Goal: Use online tool/utility: Utilize a website feature to perform a specific function

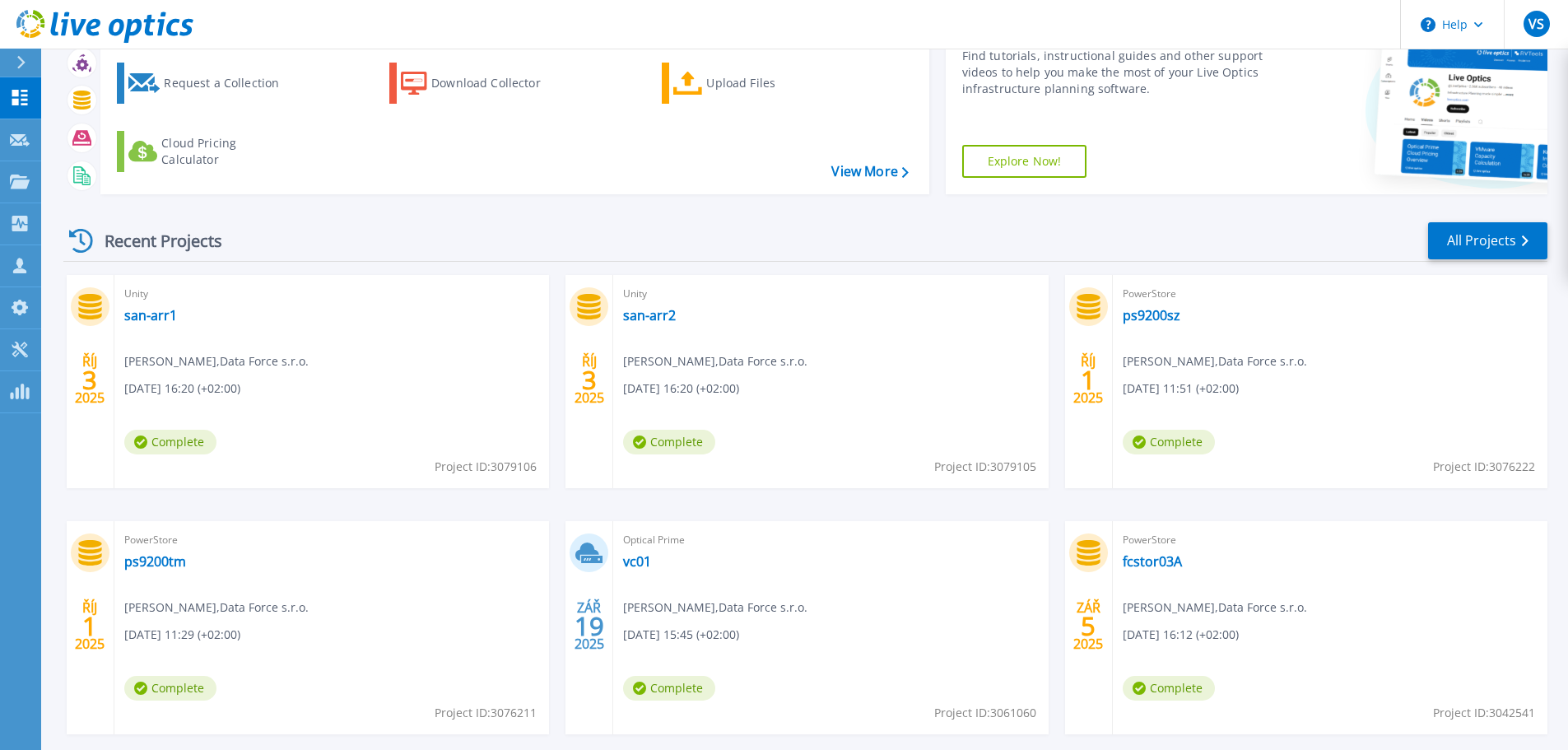
scroll to position [162, 0]
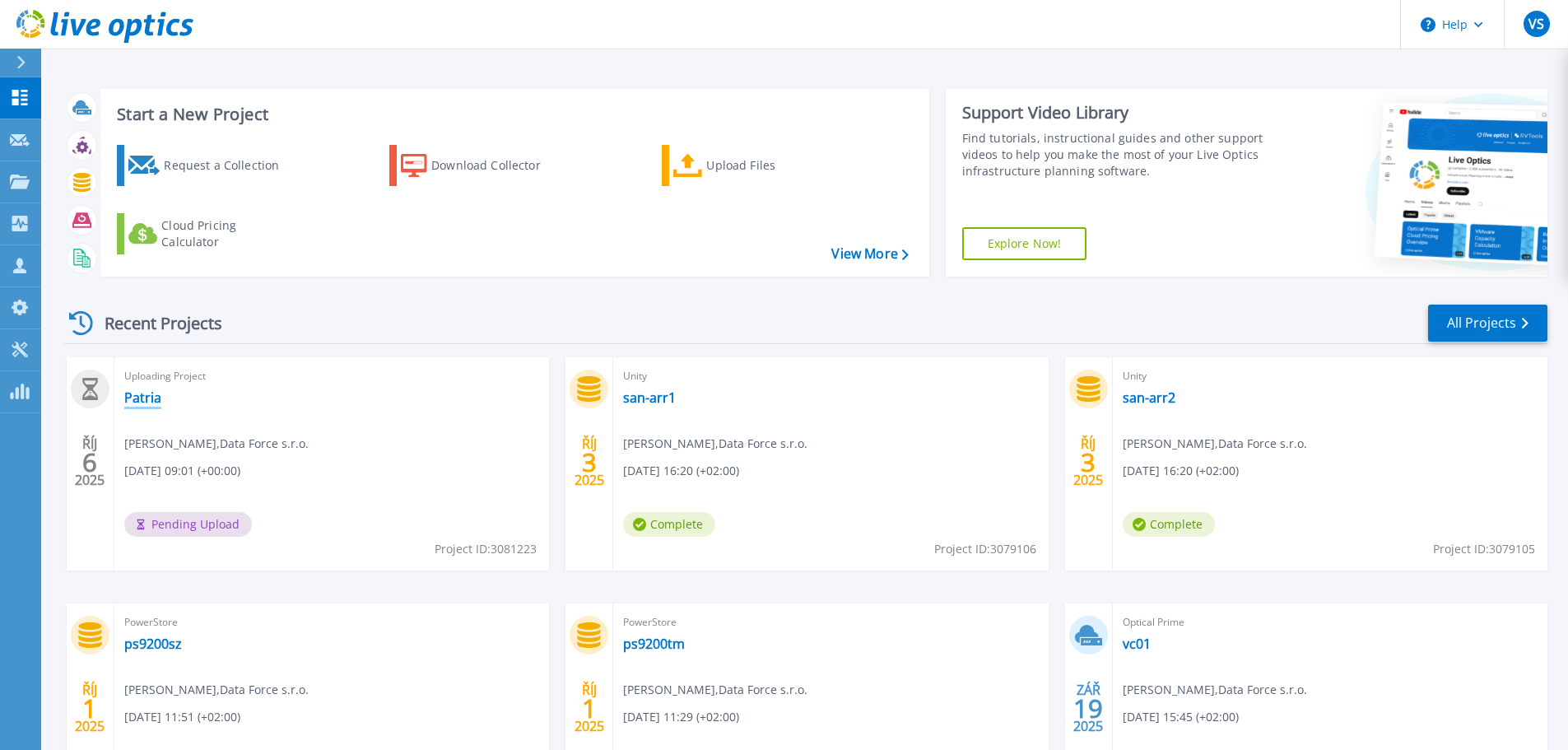
click at [144, 397] on link "Patria" at bounding box center [142, 397] width 37 height 16
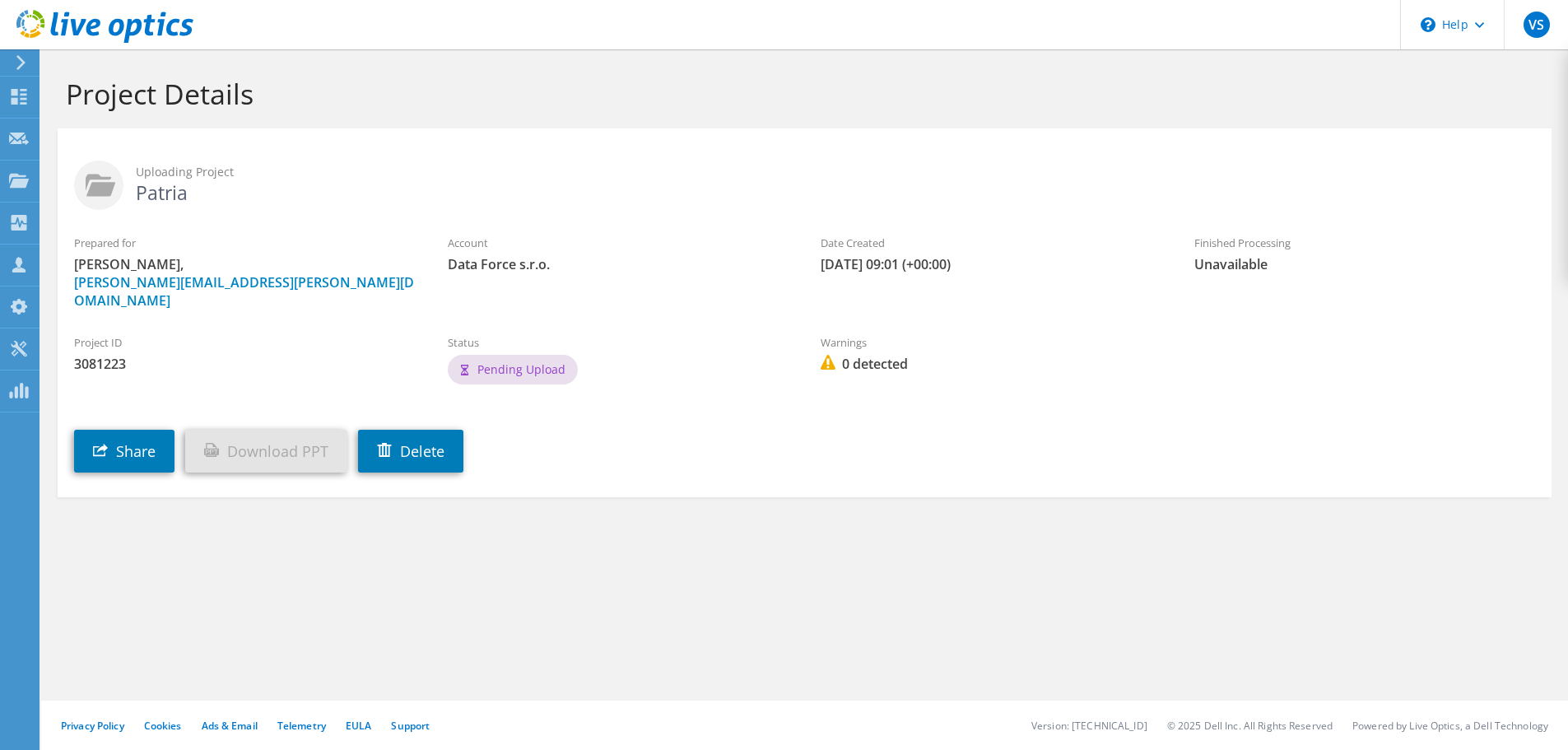
click at [27, 53] on div at bounding box center [96, 27] width 193 height 55
click at [22, 61] on use at bounding box center [21, 62] width 9 height 15
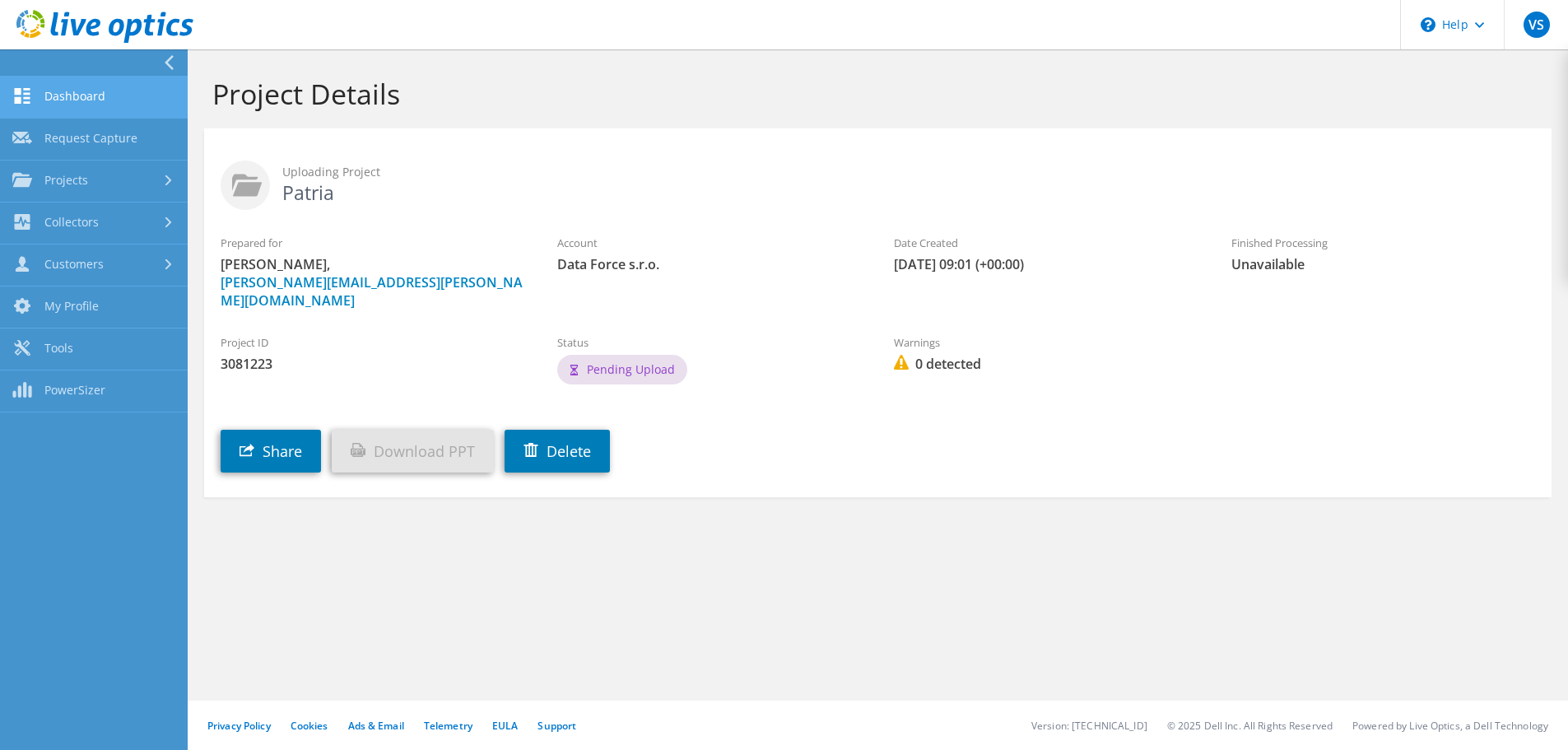
click at [55, 96] on link "Dashboard" at bounding box center [94, 97] width 187 height 42
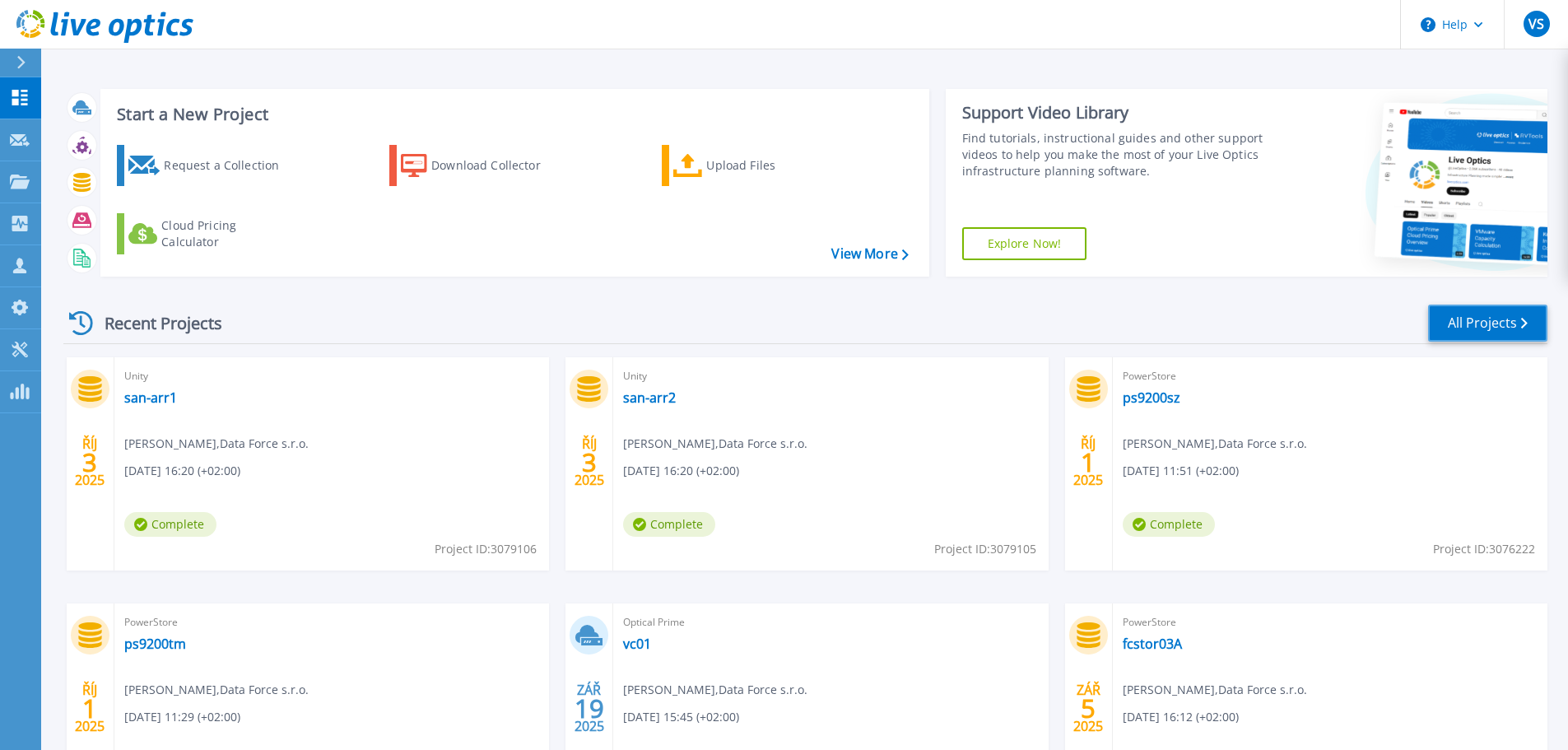
click at [1468, 326] on link "All Projects" at bounding box center [1488, 323] width 119 height 37
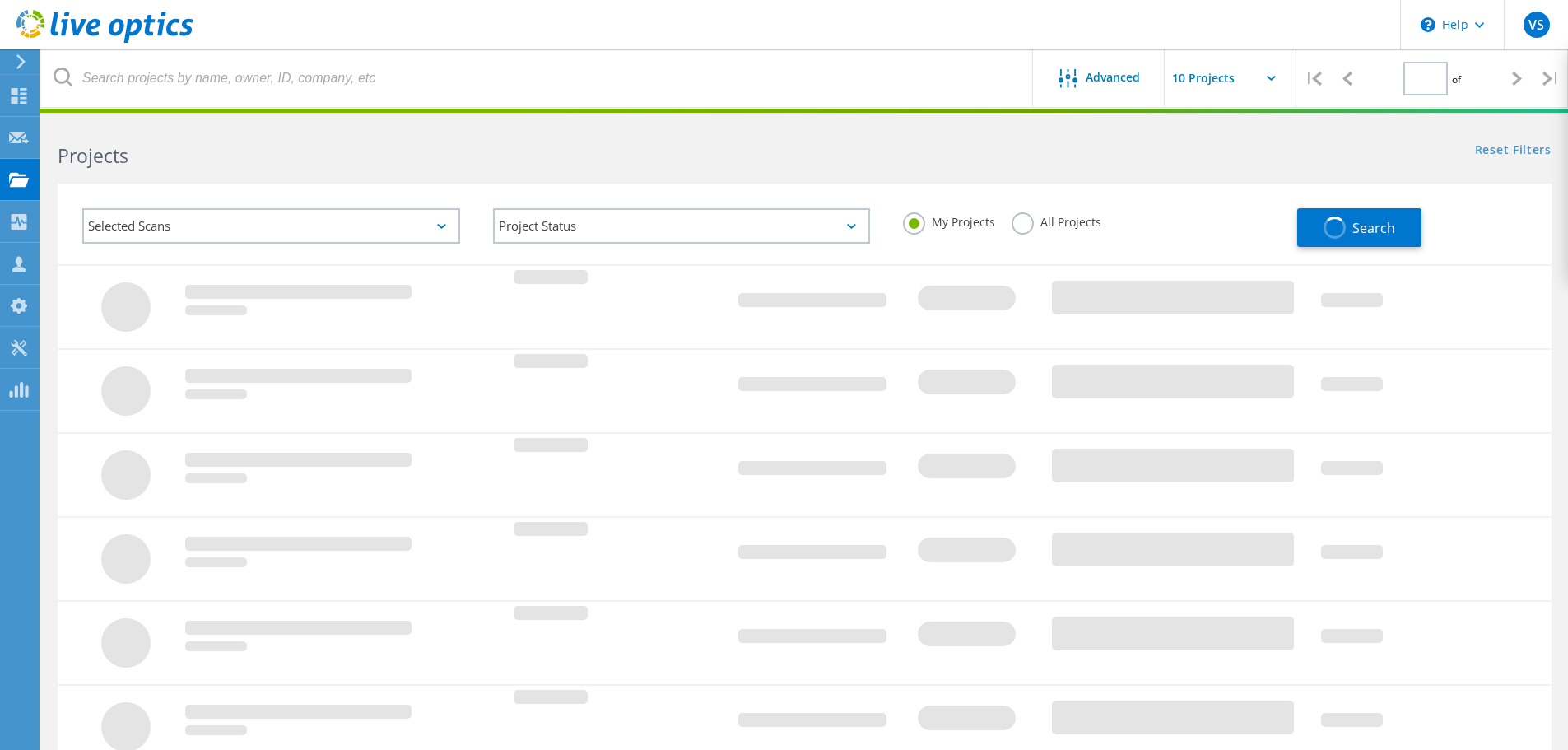
type input "3"
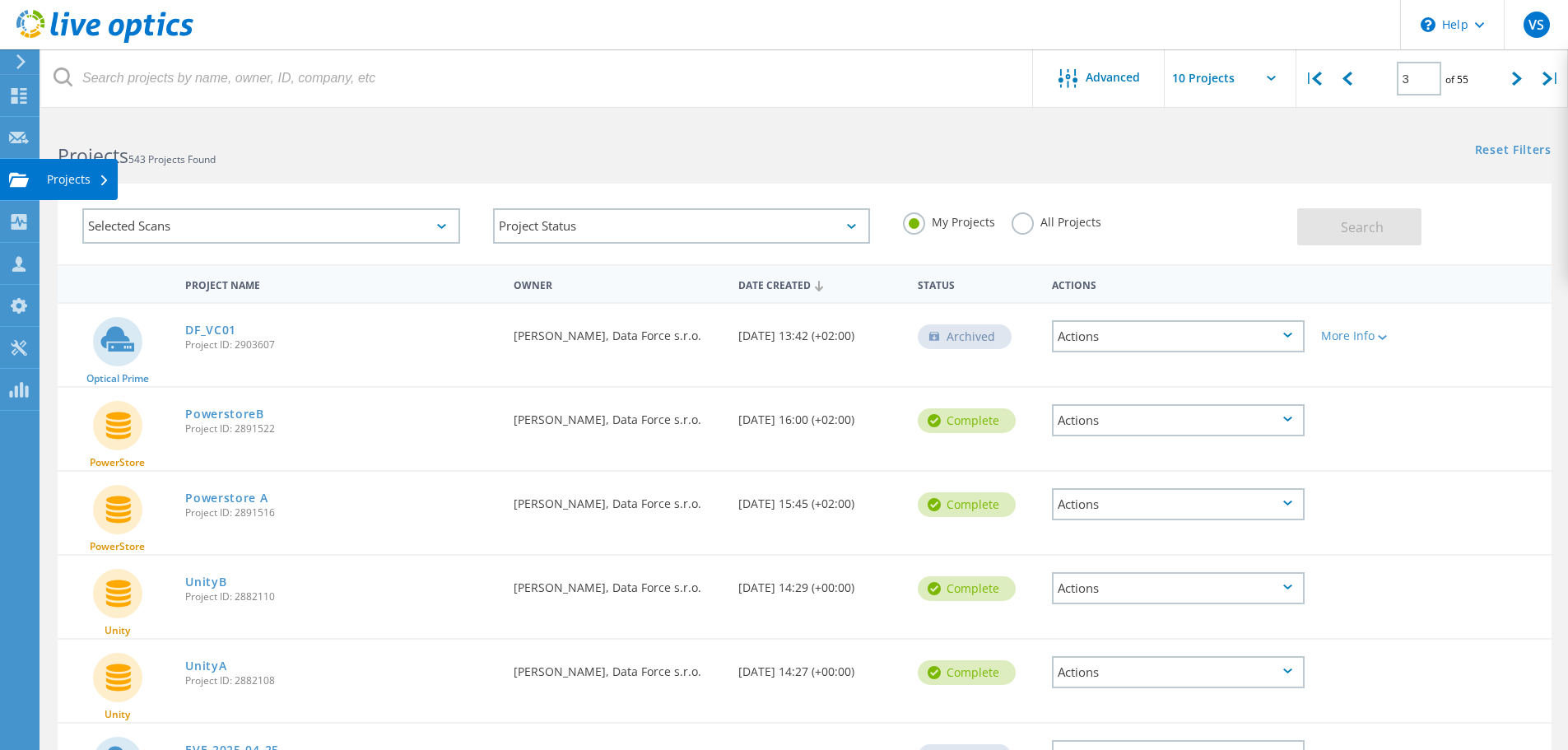
click at [16, 181] on use at bounding box center [19, 179] width 20 height 14
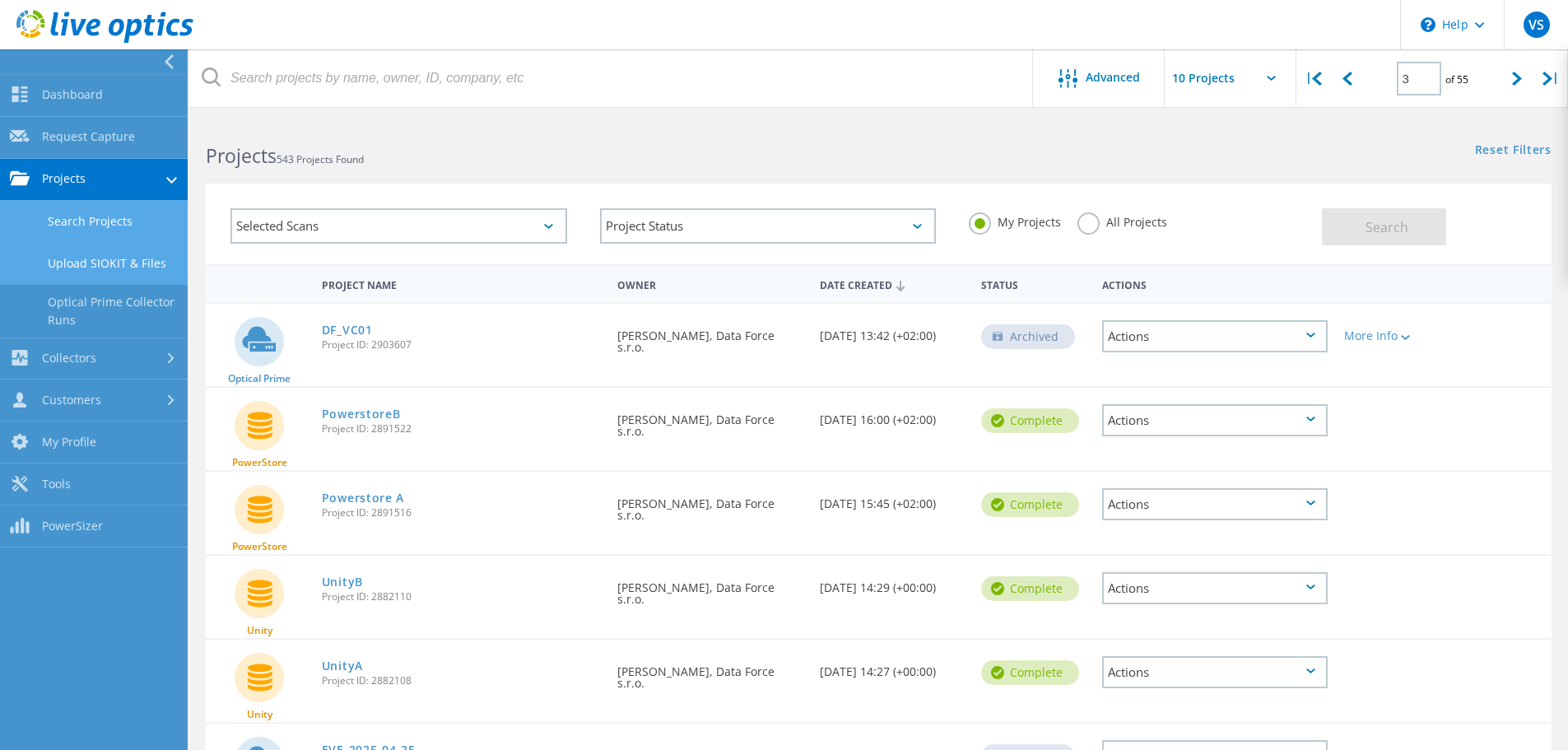
click at [105, 264] on link "Upload SIOKIT & Files" at bounding box center [94, 264] width 187 height 42
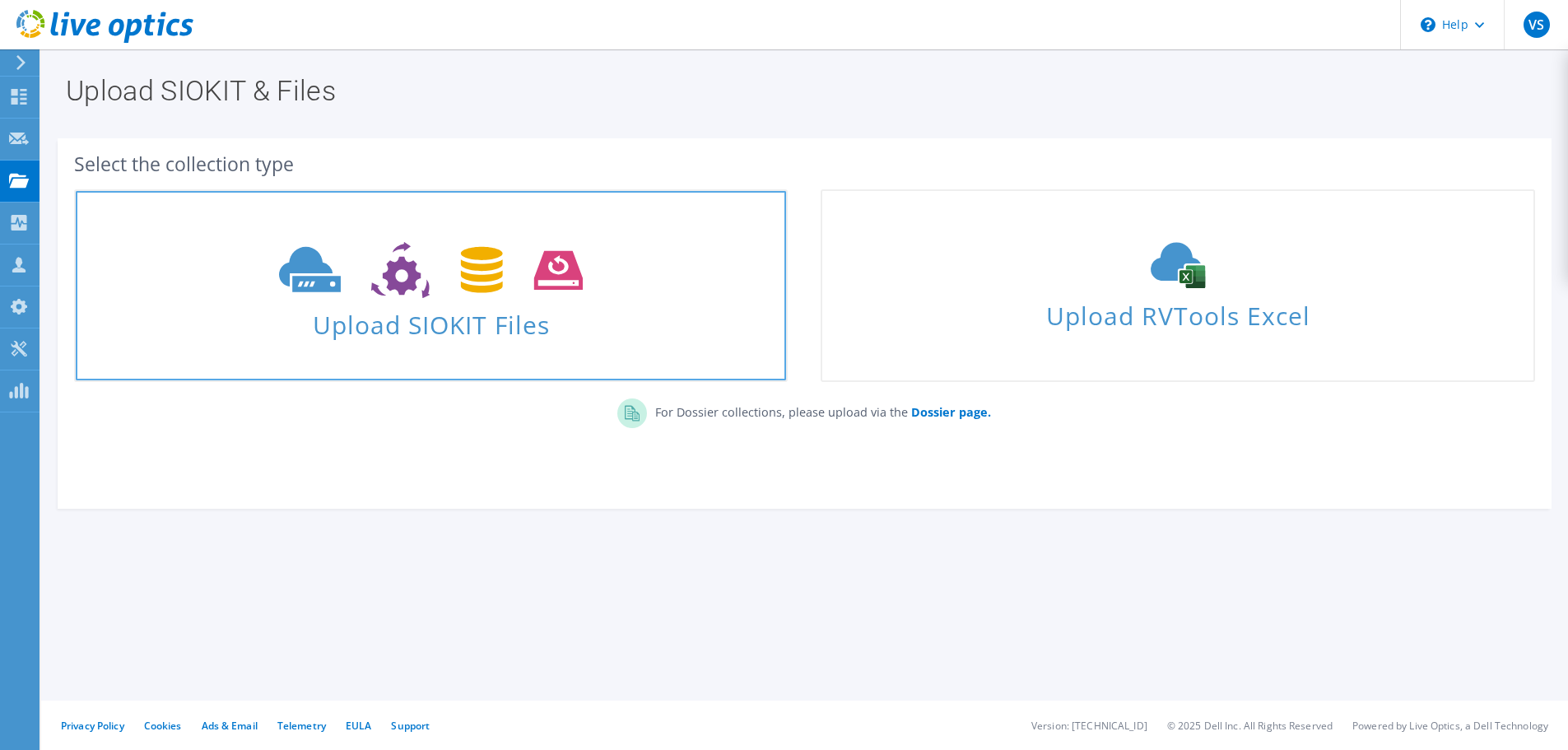
click at [446, 313] on span "Upload SIOKIT Files" at bounding box center [430, 319] width 710 height 35
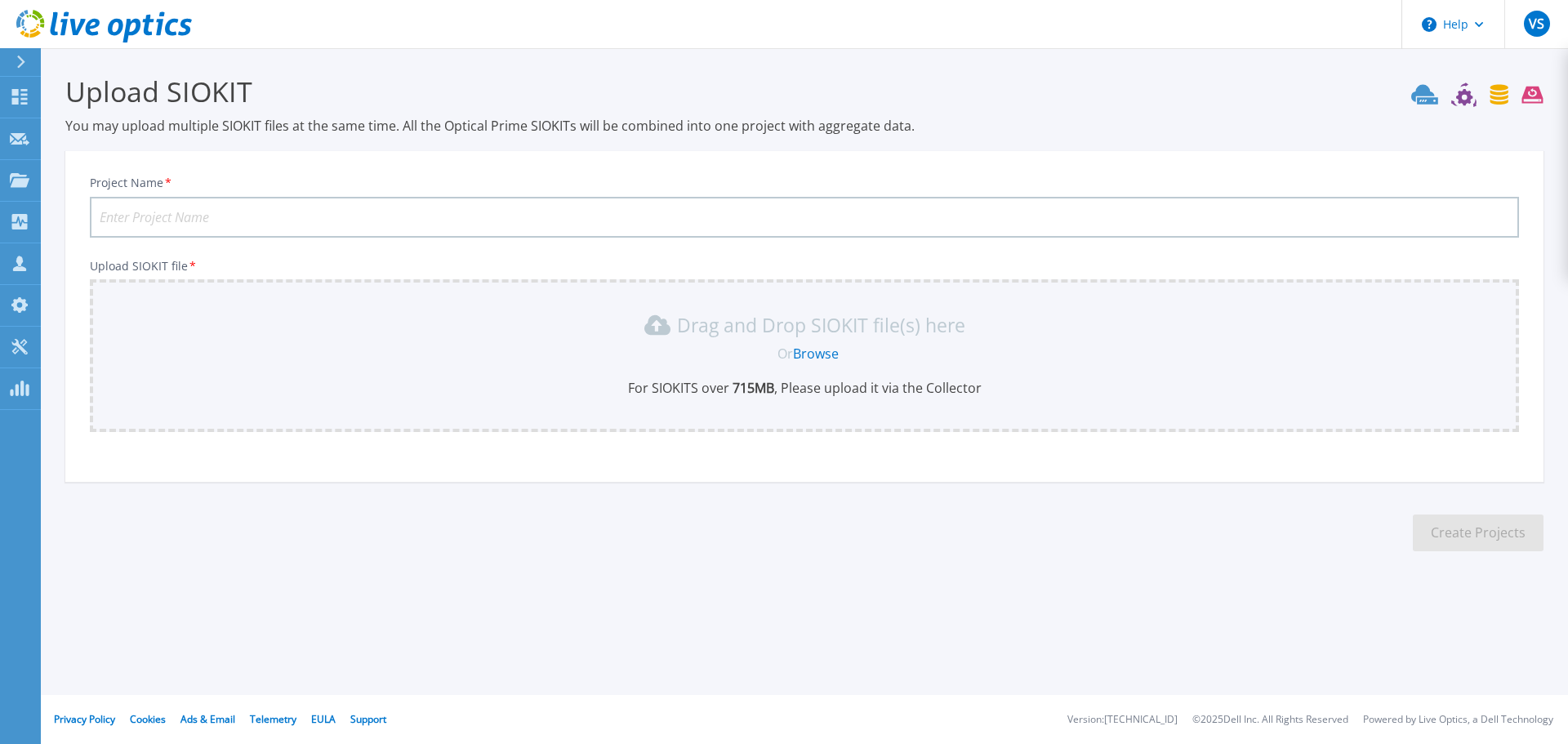
click at [188, 216] on input "Project Name *" at bounding box center [804, 218] width 1429 height 41
type input "Patria01"
click at [801, 349] on link "Browse" at bounding box center [815, 353] width 46 height 18
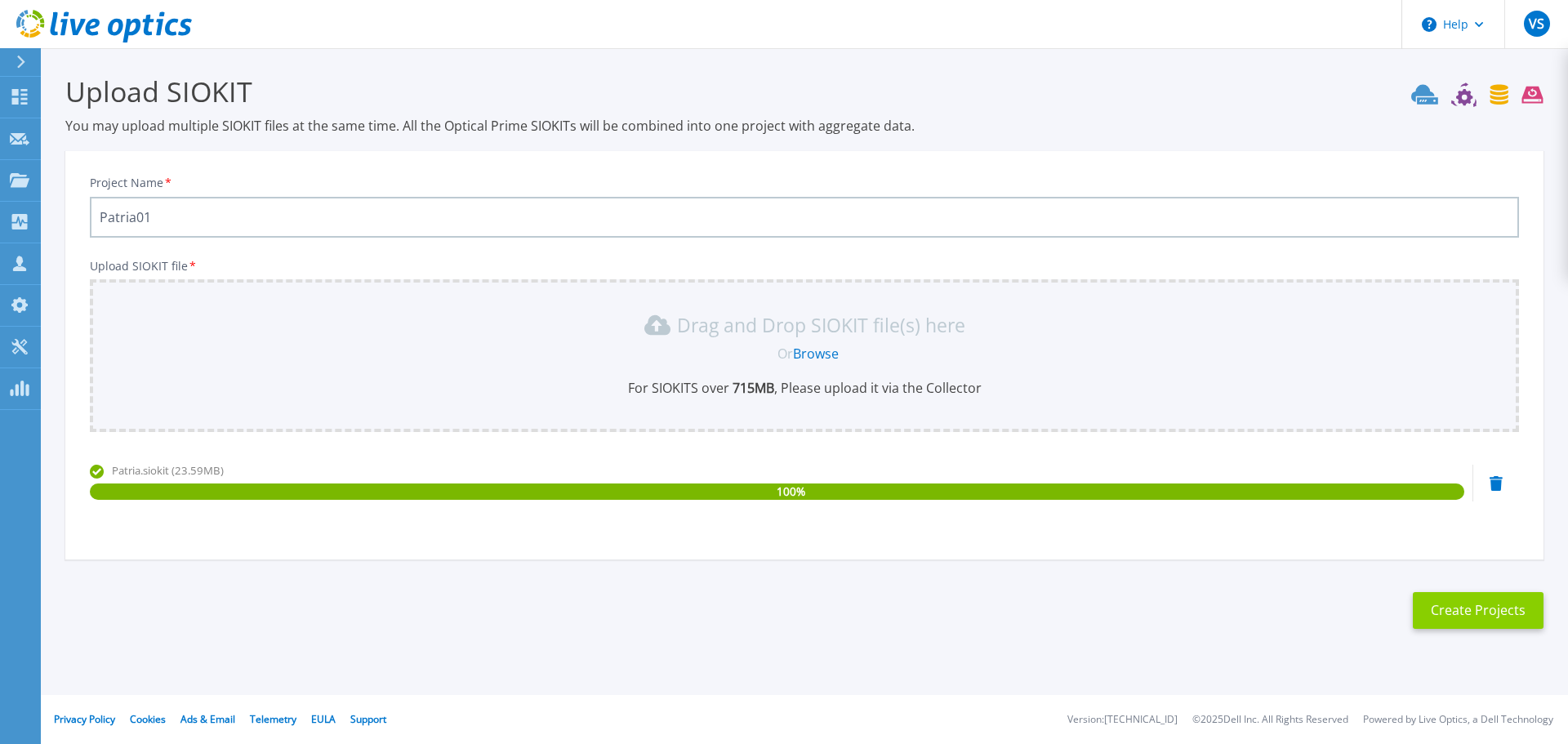
click at [1472, 607] on button "Create Projects" at bounding box center [1477, 610] width 130 height 37
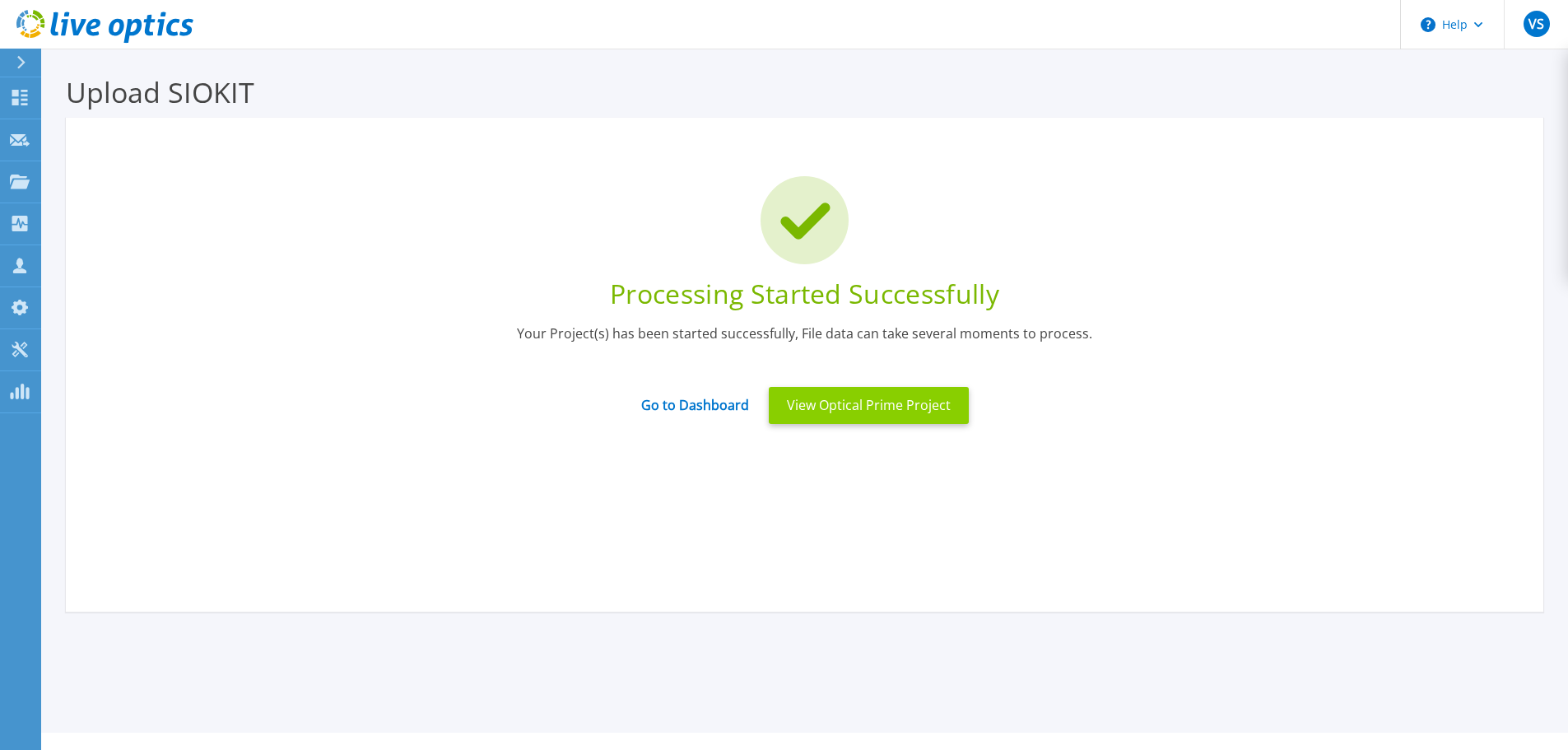
click at [845, 409] on button "View Optical Prime Project" at bounding box center [868, 405] width 200 height 37
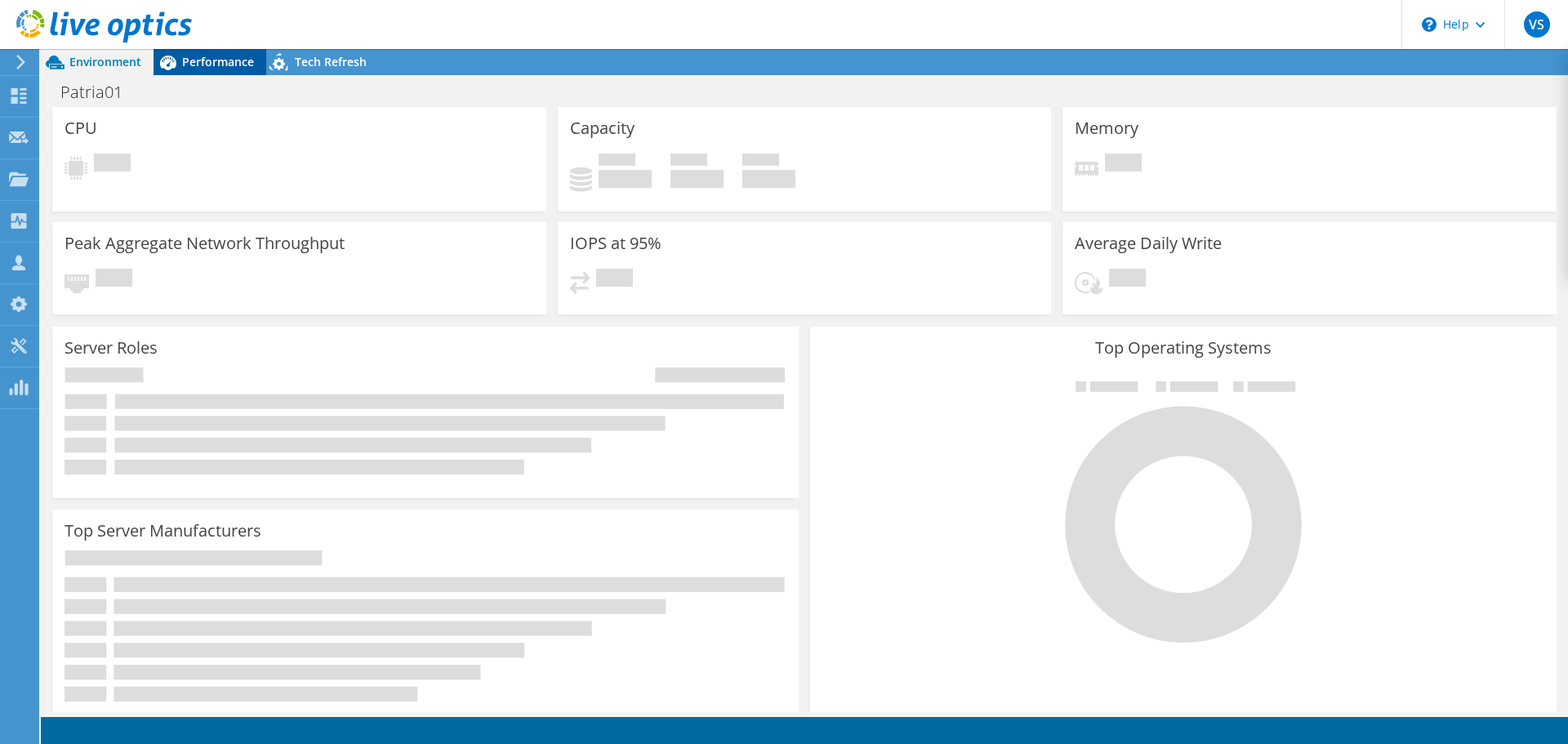
click at [209, 66] on span "Performance" at bounding box center [218, 61] width 72 height 16
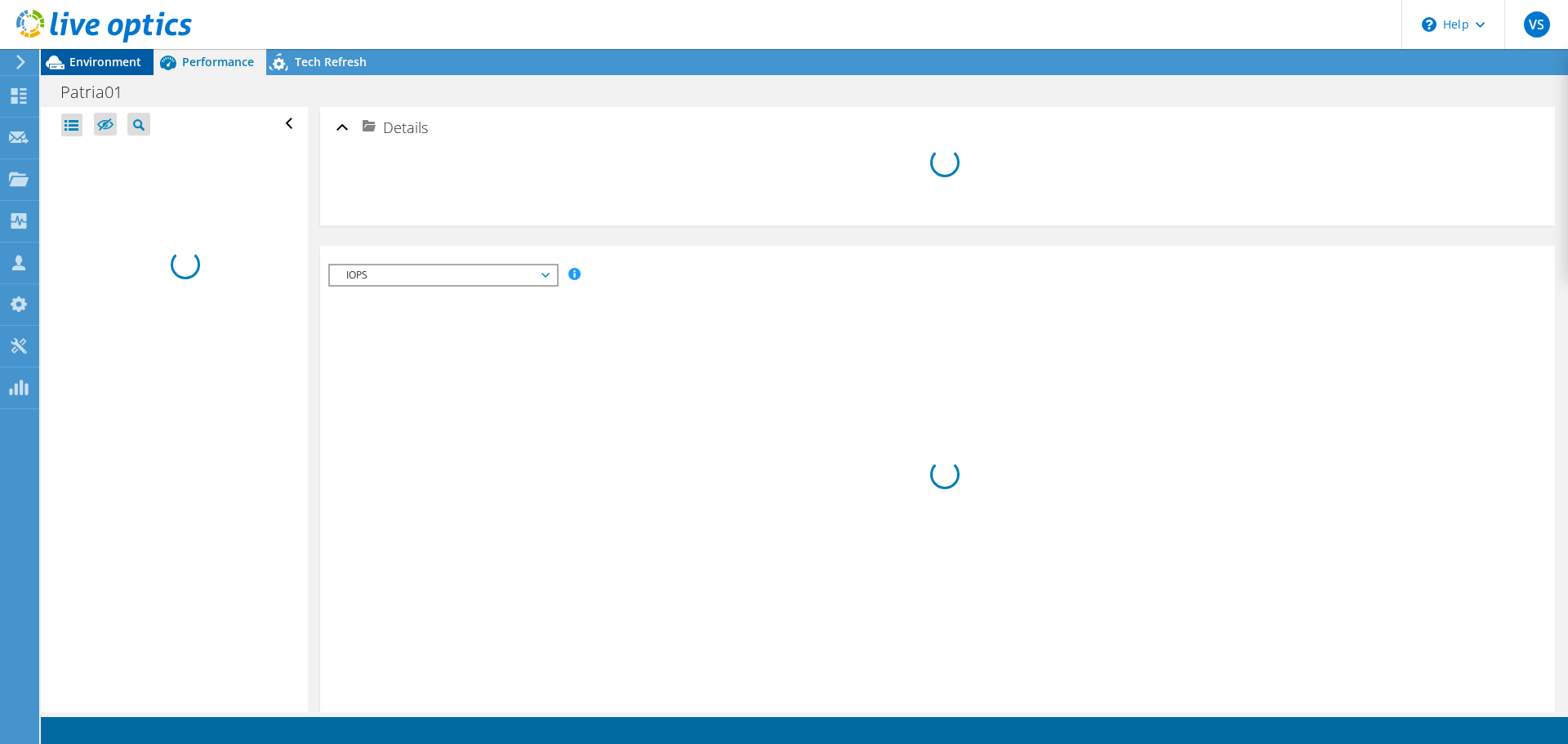
click at [90, 58] on span "Environment" at bounding box center [105, 61] width 72 height 16
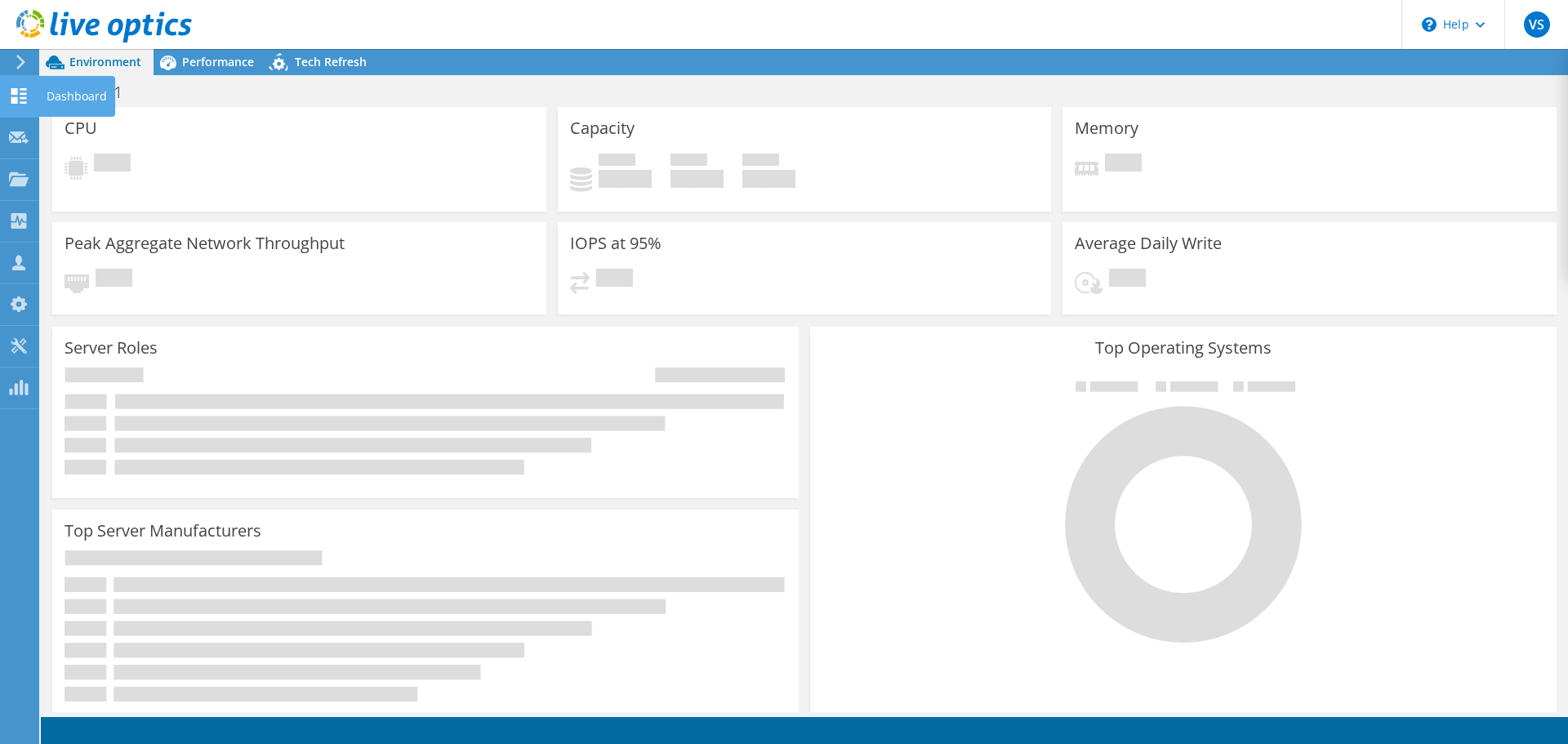
click at [15, 93] on use at bounding box center [19, 96] width 16 height 16
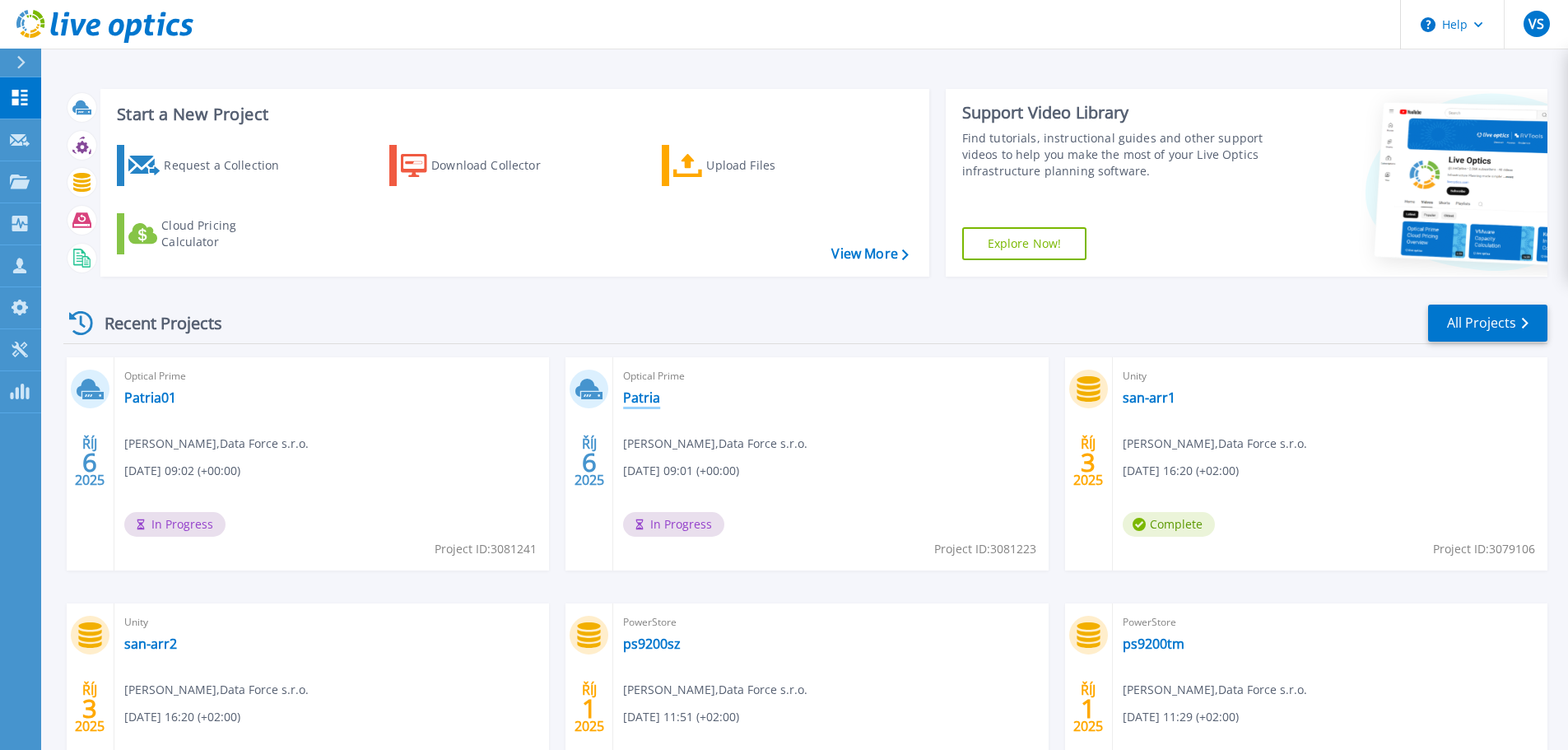
click at [650, 397] on link "Patria" at bounding box center [641, 397] width 37 height 16
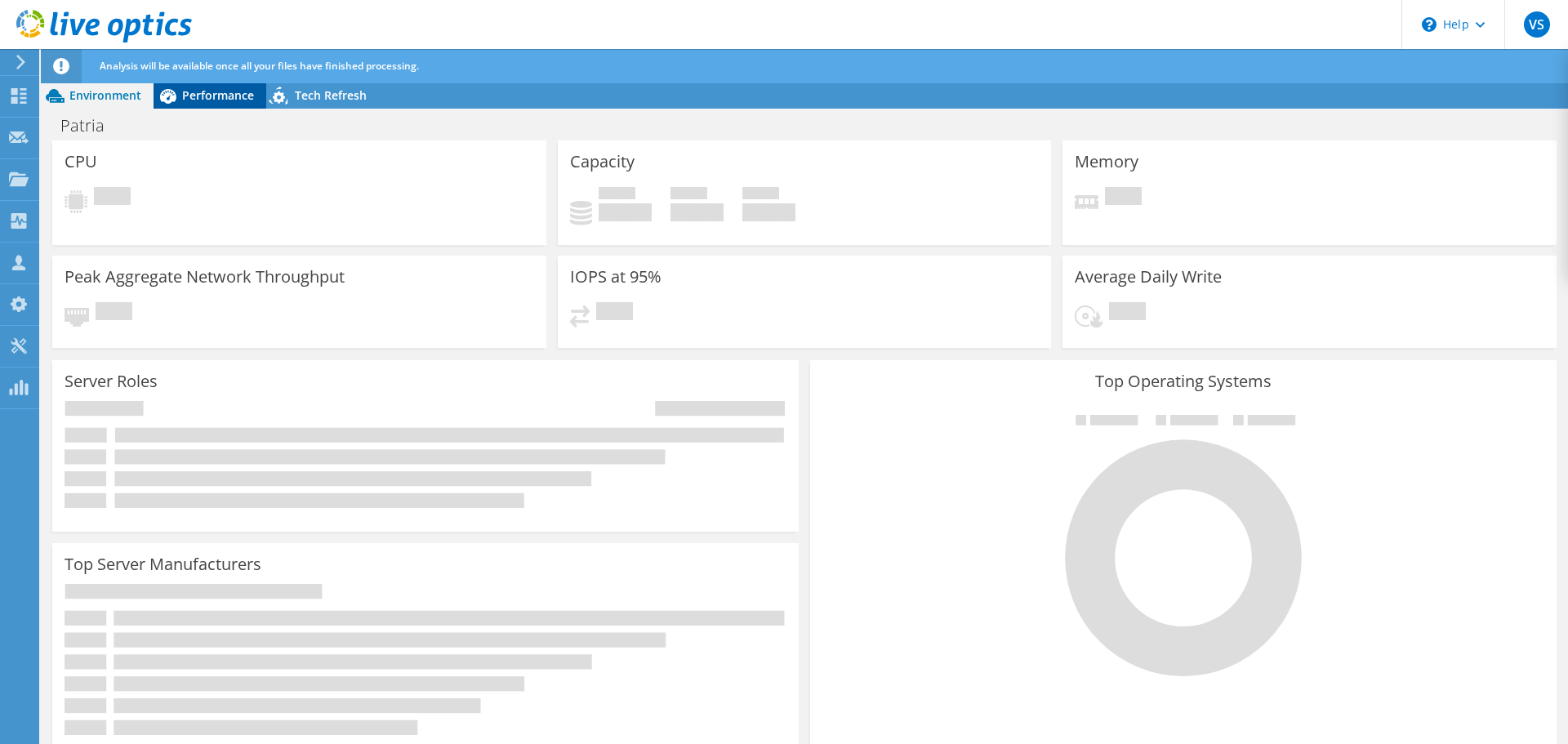
click at [206, 103] on div "Performance" at bounding box center [210, 96] width 113 height 26
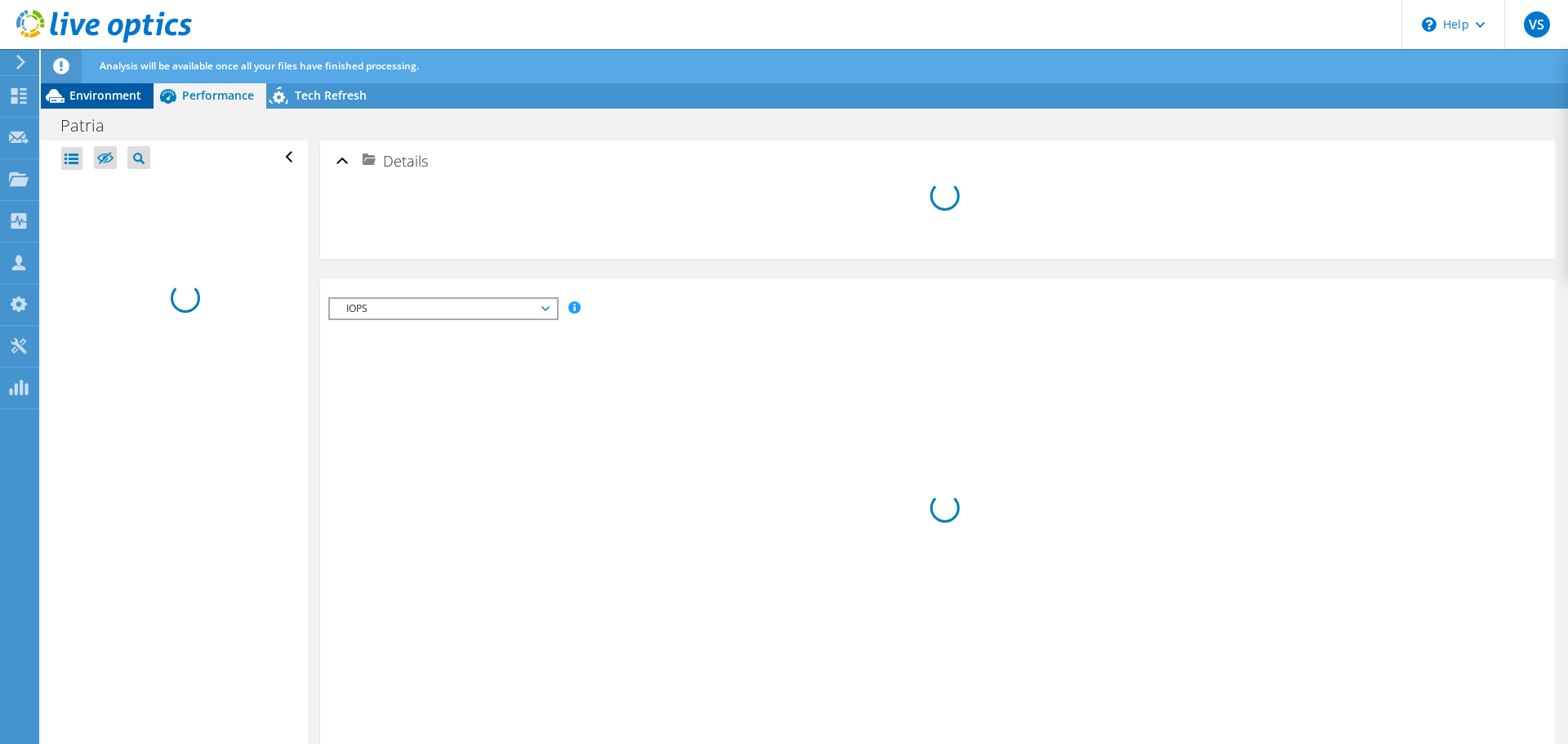
click at [99, 92] on span "Environment" at bounding box center [105, 95] width 72 height 16
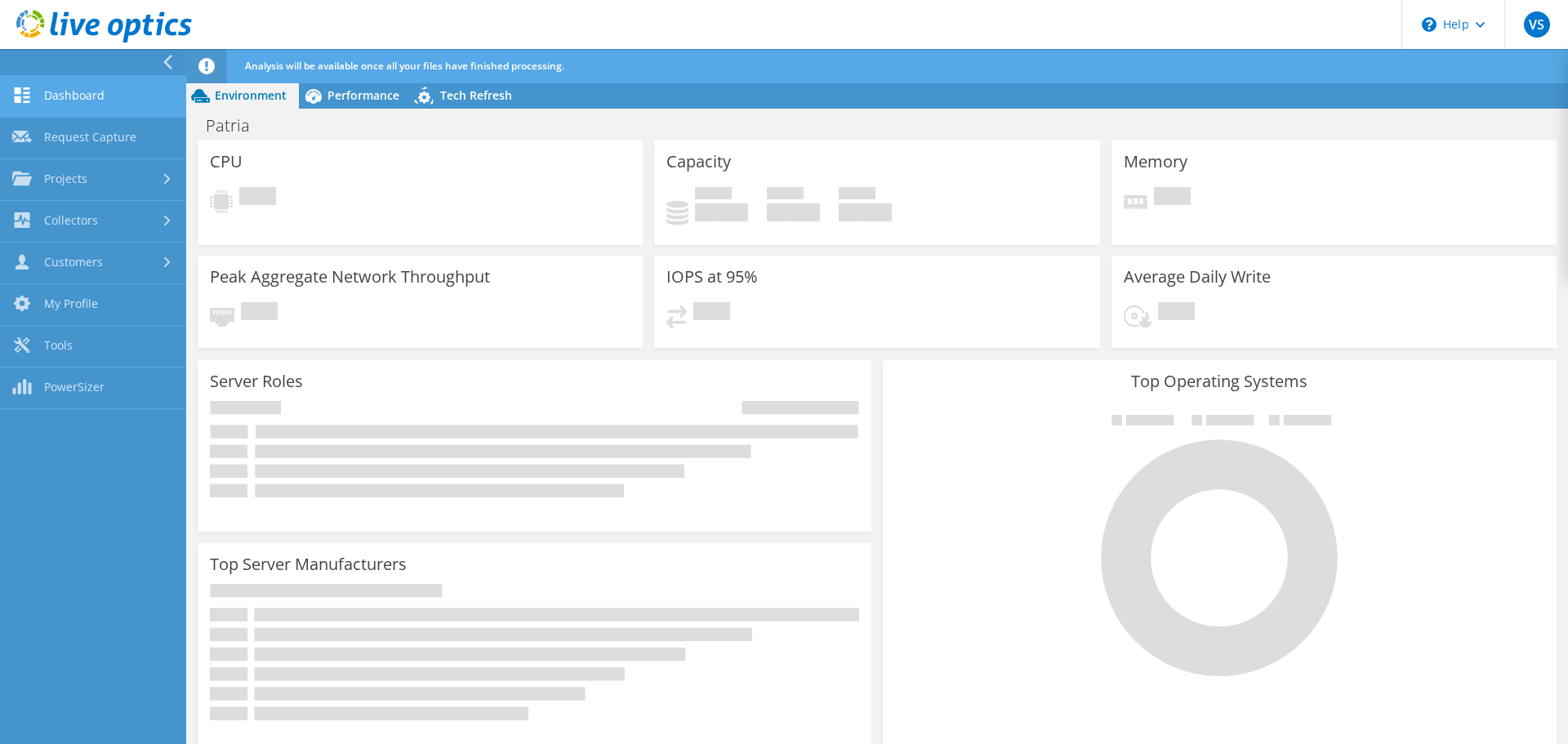
click at [36, 95] on link "Dashboard" at bounding box center [93, 97] width 186 height 41
